Goal: Task Accomplishment & Management: Manage account settings

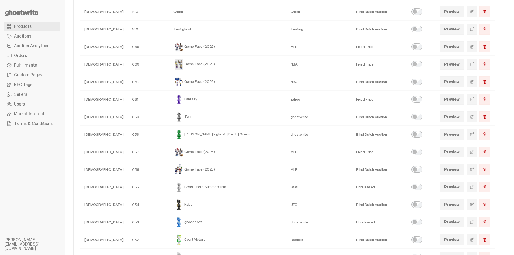
scroll to position [81, 0]
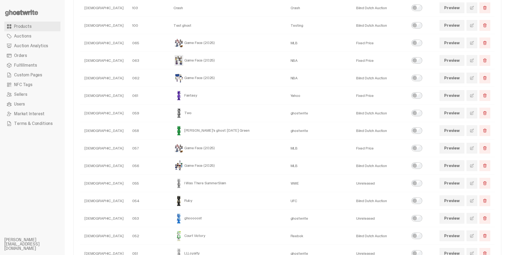
click at [477, 147] on link at bounding box center [471, 148] width 11 height 11
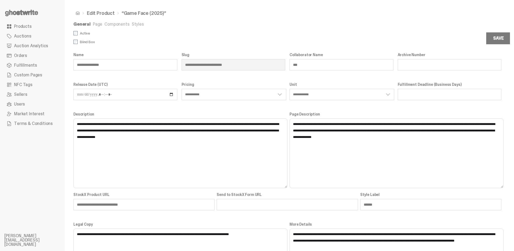
click at [133, 25] on link "Styles" at bounding box center [138, 24] width 12 height 6
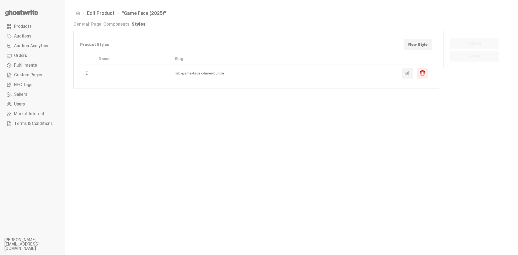
click at [406, 73] on span at bounding box center [407, 73] width 4 height 4
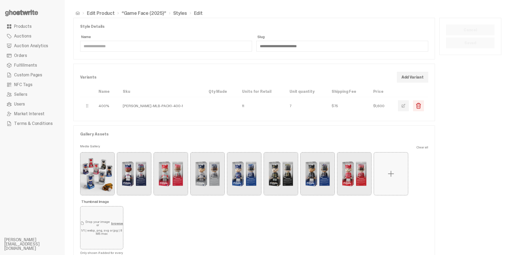
click at [405, 105] on span "button" at bounding box center [403, 106] width 4 height 4
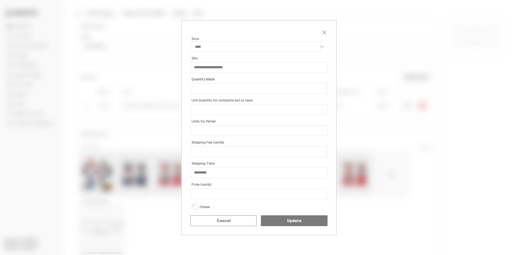
click at [321, 32] on span "close" at bounding box center [324, 32] width 6 height 6
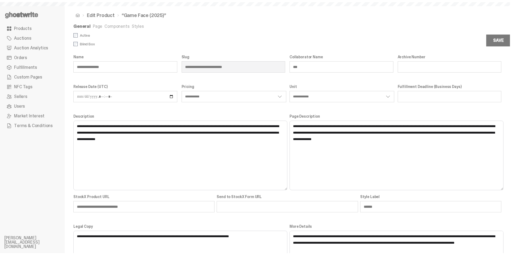
scroll to position [81, 0]
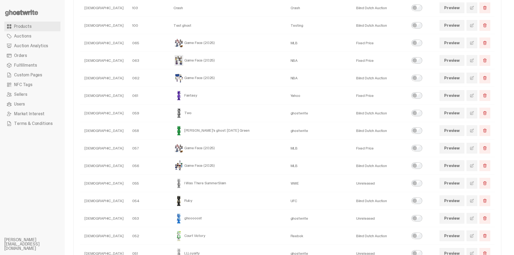
click at [475, 39] on link at bounding box center [471, 42] width 11 height 11
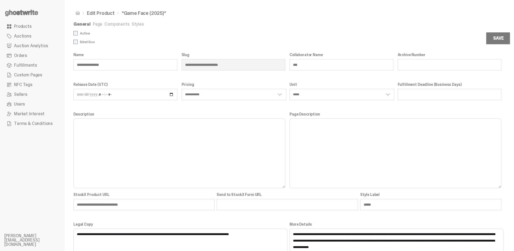
click at [138, 25] on link "Styles" at bounding box center [138, 24] width 12 height 6
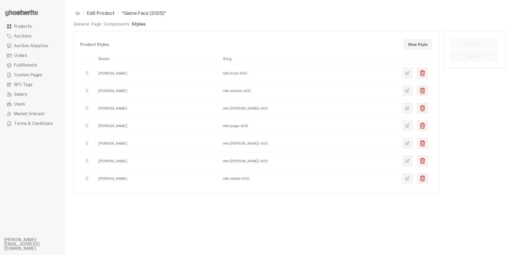
click at [411, 74] on link at bounding box center [407, 73] width 11 height 11
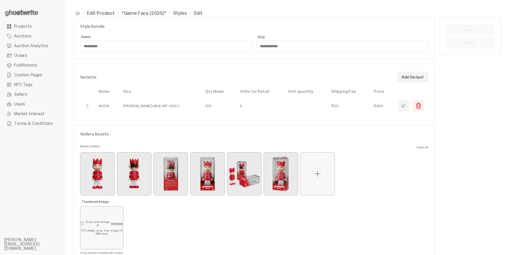
click at [323, 167] on label at bounding box center [317, 173] width 34 height 43
click at [0, 0] on input "file" at bounding box center [0, 0] width 0 height 0
click at [326, 172] on label at bounding box center [317, 173] width 34 height 43
click at [0, 0] on input "file" at bounding box center [0, 0] width 0 height 0
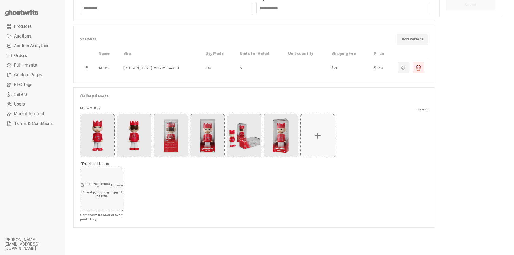
scroll to position [41, 0]
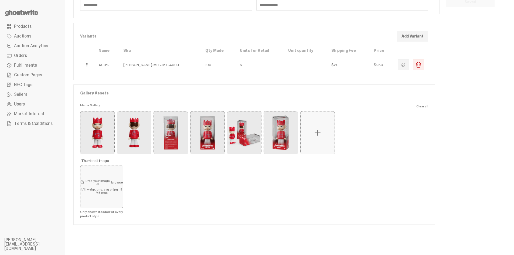
click at [323, 128] on label at bounding box center [317, 132] width 34 height 43
click at [0, 0] on input "file" at bounding box center [0, 0] width 0 height 0
click at [315, 140] on button "Remove" at bounding box center [317, 138] width 20 height 9
click at [317, 134] on span at bounding box center [317, 132] width 9 height 9
click at [0, 0] on input "file" at bounding box center [0, 0] width 0 height 0
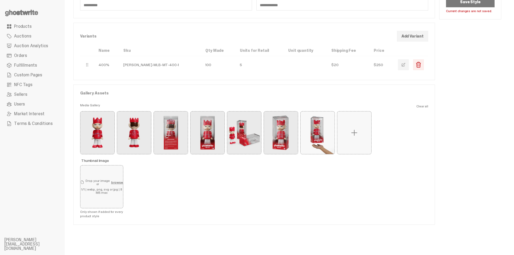
click at [471, 5] on button "Save Style" at bounding box center [470, 1] width 49 height 11
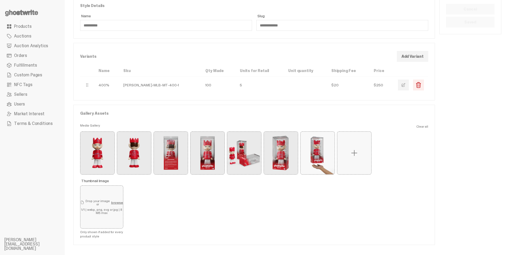
scroll to position [0, 0]
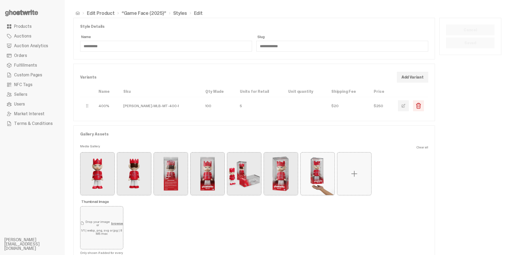
click at [181, 14] on link "Styles" at bounding box center [180, 13] width 14 height 5
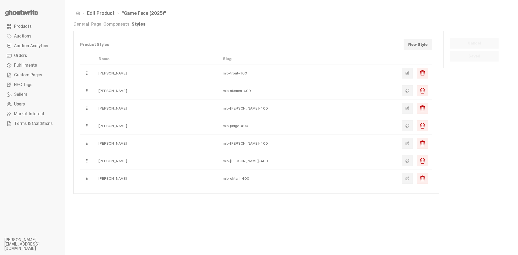
click at [407, 91] on span at bounding box center [407, 90] width 4 height 4
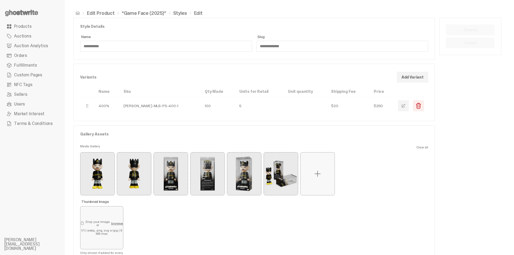
click at [322, 174] on label at bounding box center [317, 173] width 34 height 43
click at [0, 0] on input "file" at bounding box center [0, 0] width 0 height 0
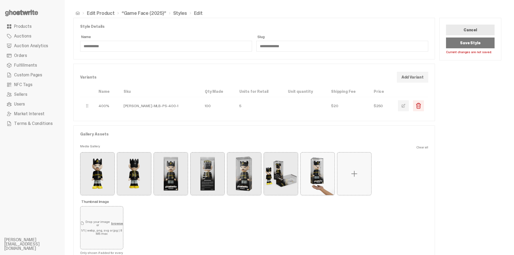
click at [488, 46] on button "Save Style" at bounding box center [470, 42] width 49 height 11
click at [178, 13] on link "Styles" at bounding box center [180, 13] width 14 height 5
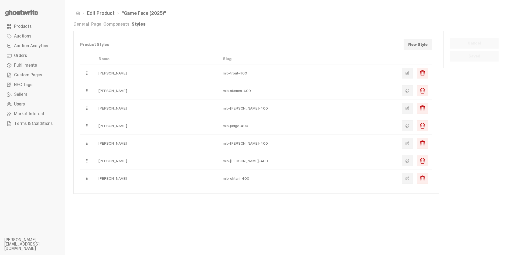
click at [405, 104] on link at bounding box center [407, 108] width 11 height 11
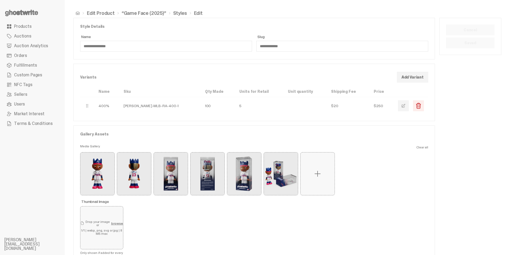
click at [316, 175] on span at bounding box center [317, 173] width 9 height 9
click at [0, 0] on input "file" at bounding box center [0, 0] width 0 height 0
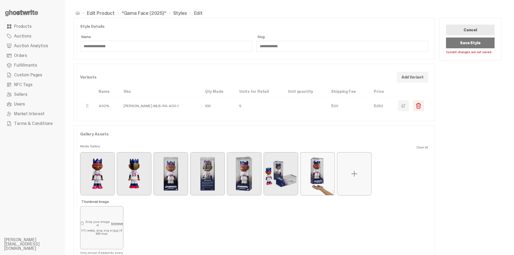
click at [480, 47] on button "Save Style" at bounding box center [470, 42] width 49 height 11
click at [179, 14] on link "Styles" at bounding box center [180, 13] width 14 height 5
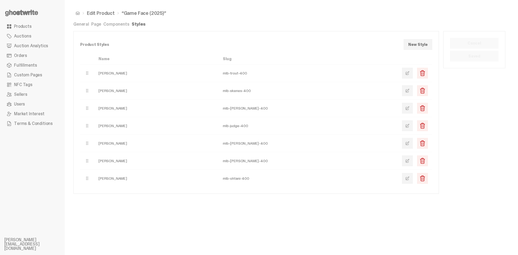
click at [409, 128] on span at bounding box center [407, 125] width 4 height 4
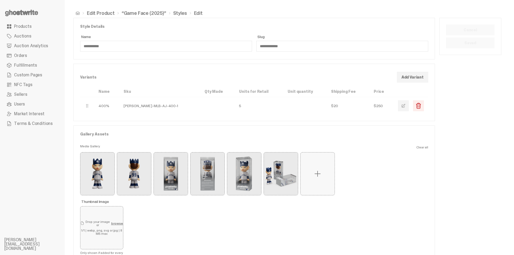
click at [318, 175] on span at bounding box center [317, 173] width 9 height 9
click at [0, 0] on input "file" at bounding box center [0, 0] width 0 height 0
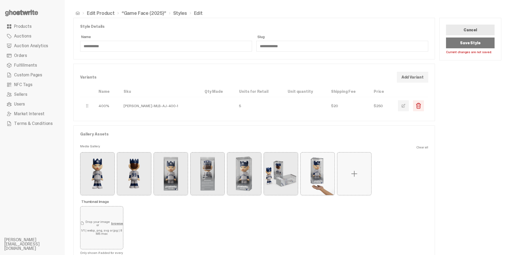
click at [465, 44] on button "Save Style" at bounding box center [470, 42] width 49 height 11
click at [179, 14] on link "Styles" at bounding box center [180, 13] width 14 height 5
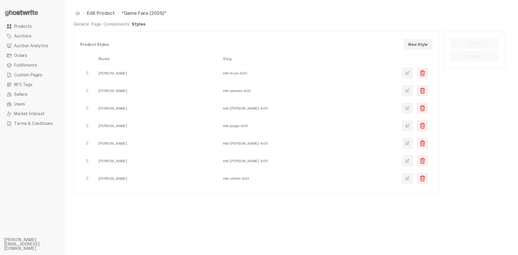
click at [404, 144] on link at bounding box center [407, 143] width 11 height 11
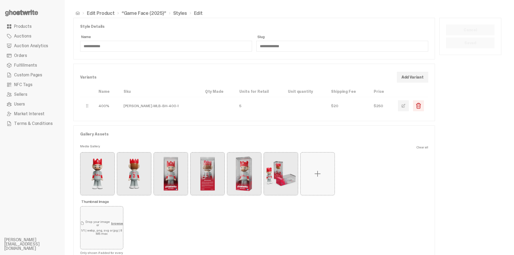
click at [315, 171] on span at bounding box center [317, 173] width 9 height 9
click at [0, 0] on input "file" at bounding box center [0, 0] width 0 height 0
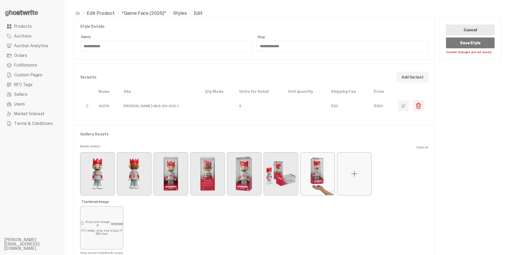
click at [475, 43] on button "Save Style" at bounding box center [470, 42] width 49 height 11
click at [179, 13] on link "Styles" at bounding box center [180, 13] width 14 height 5
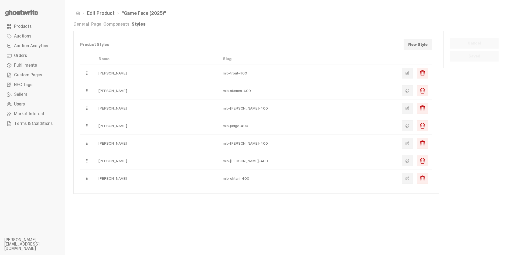
click at [406, 162] on span at bounding box center [407, 161] width 4 height 4
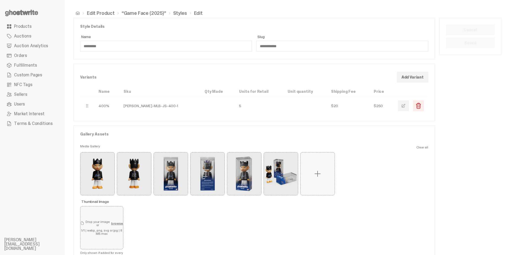
click at [315, 170] on span at bounding box center [317, 173] width 9 height 9
click at [0, 0] on input "file" at bounding box center [0, 0] width 0 height 0
click at [323, 173] on label at bounding box center [317, 173] width 34 height 43
click at [0, 0] on input "file" at bounding box center [0, 0] width 0 height 0
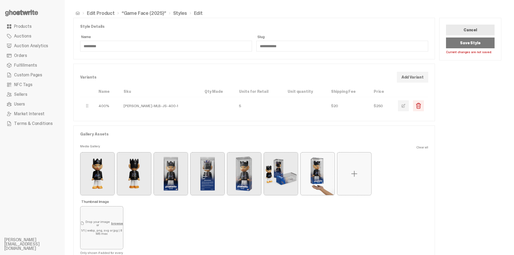
click at [480, 44] on button "Save Style" at bounding box center [470, 42] width 49 height 11
click at [179, 11] on link "Styles" at bounding box center [180, 13] width 14 height 5
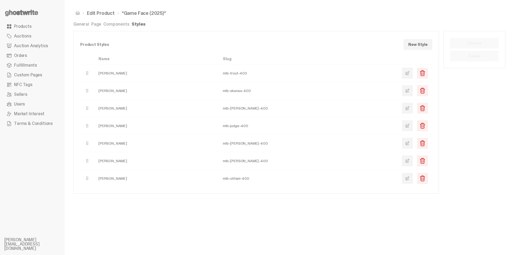
click at [409, 177] on span at bounding box center [407, 178] width 4 height 4
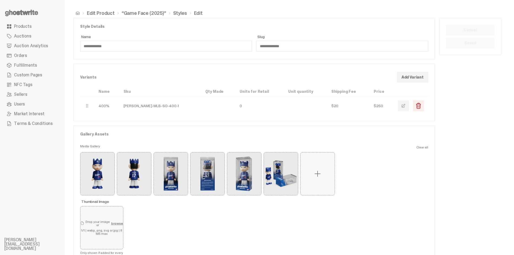
click at [314, 173] on span at bounding box center [317, 173] width 9 height 9
click at [0, 0] on input "file" at bounding box center [0, 0] width 0 height 0
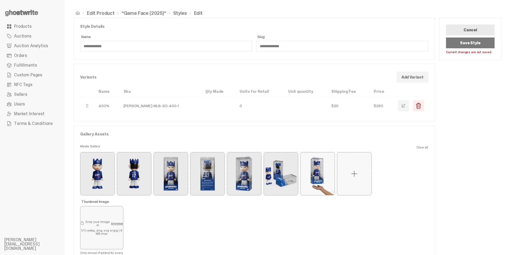
click at [463, 45] on button "Save Style" at bounding box center [470, 42] width 49 height 11
click at [33, 26] on link "Products" at bounding box center [32, 27] width 56 height 10
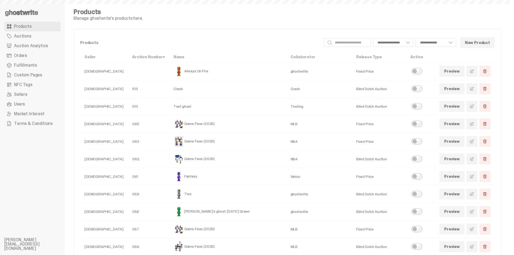
click at [29, 13] on use at bounding box center [21, 13] width 33 height 6
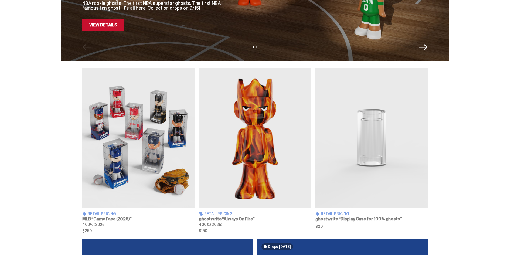
scroll to position [135, 0]
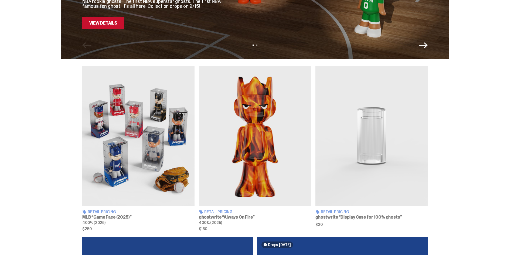
click at [145, 139] on img at bounding box center [138, 136] width 112 height 140
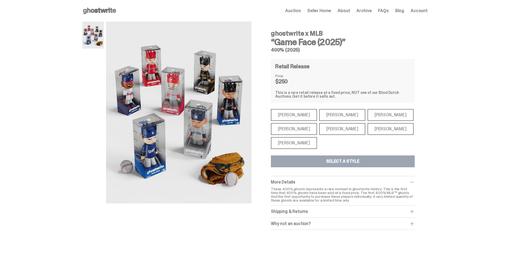
click at [278, 114] on div "[PERSON_NAME]" at bounding box center [294, 115] width 46 height 12
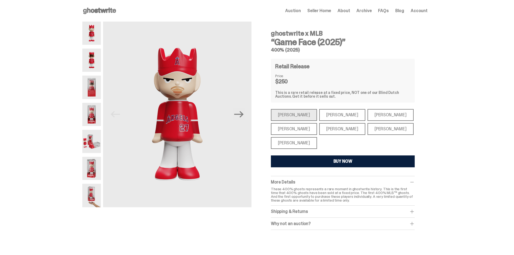
click at [298, 132] on div "[PERSON_NAME]" at bounding box center [294, 129] width 46 height 12
